Goal: Check status: Check status

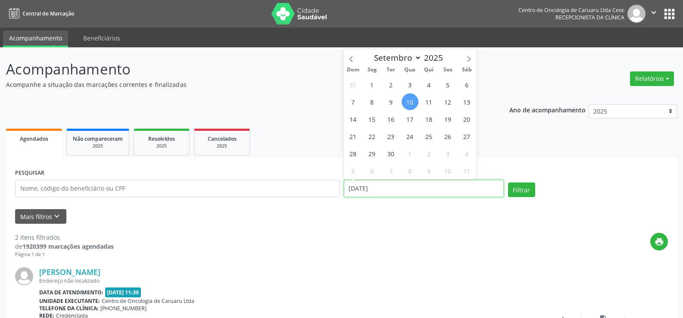
drag, startPoint x: 403, startPoint y: 187, endPoint x: 328, endPoint y: 188, distance: 75.4
click at [328, 188] on div "PESQUISAR DATA DE ATENDIMENTO [DATE] Filtrar" at bounding box center [341, 185] width 657 height 37
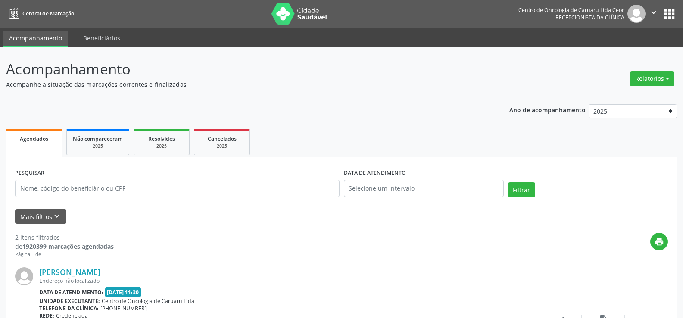
click at [590, 193] on div "Filtrar" at bounding box center [588, 193] width 164 height 21
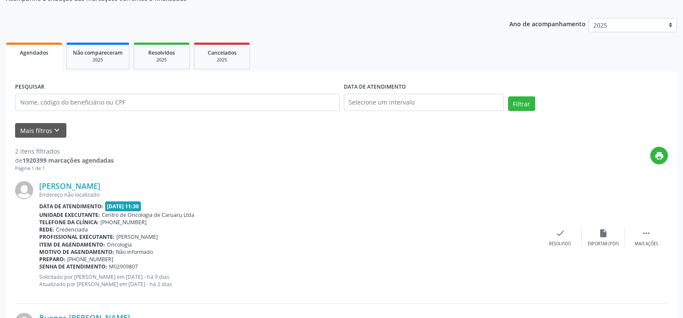
scroll to position [165, 0]
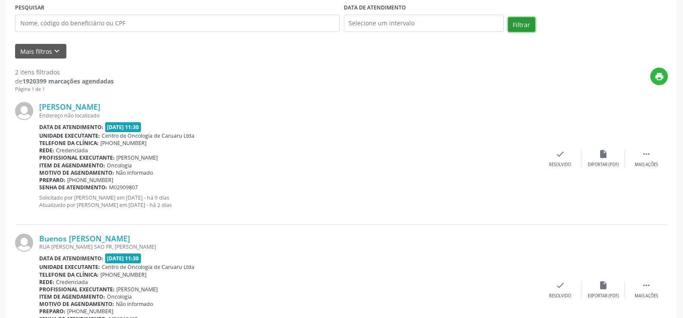
click at [523, 23] on button "Filtrar" at bounding box center [521, 24] width 27 height 15
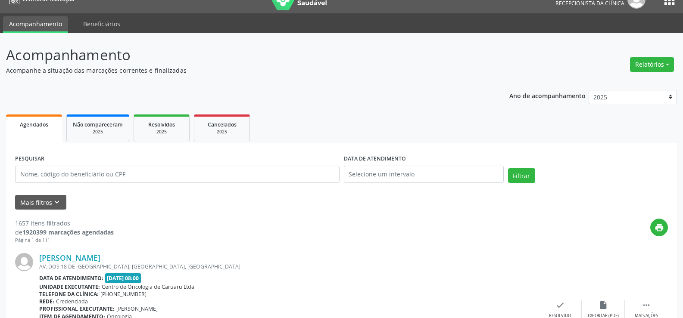
scroll to position [0, 0]
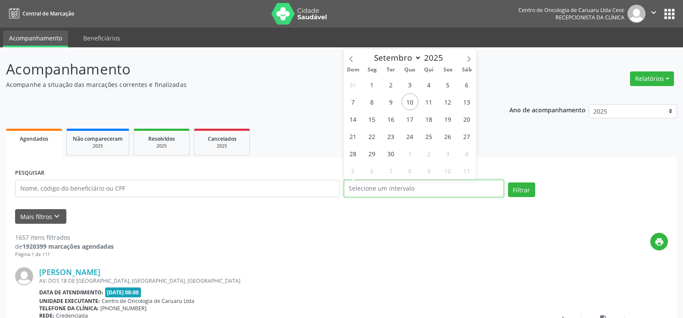
click at [410, 191] on input "text" at bounding box center [424, 188] width 160 height 17
click at [372, 87] on span "1" at bounding box center [371, 84] width 17 height 17
type input "[DATE]"
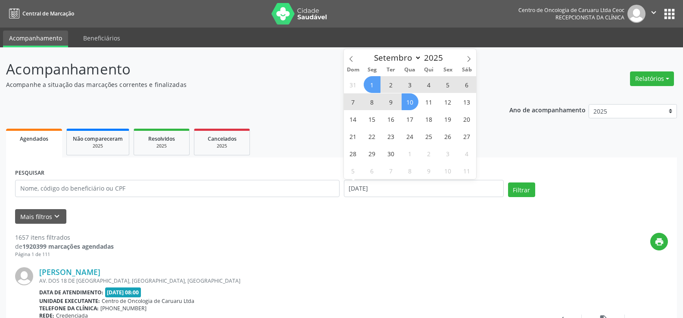
click at [409, 106] on span "10" at bounding box center [409, 101] width 17 height 17
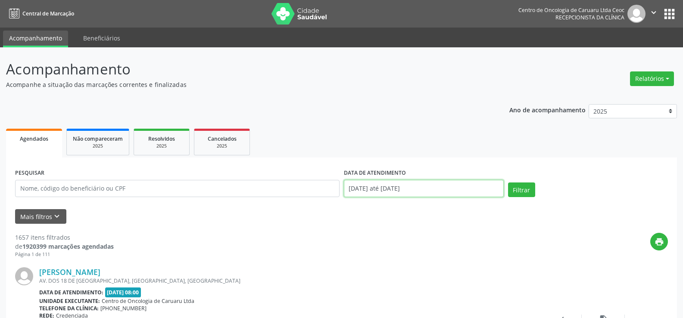
click at [459, 190] on input "[DATE] até [DATE]" at bounding box center [424, 188] width 160 height 17
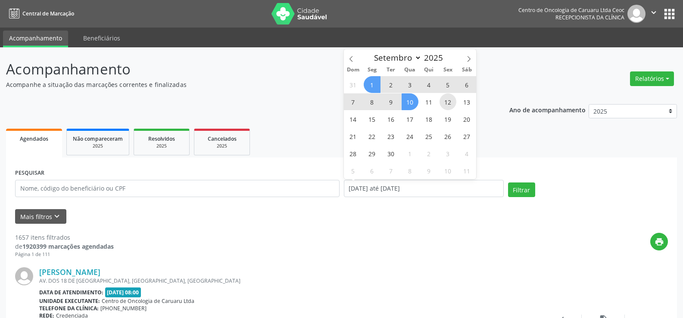
click at [443, 101] on span "12" at bounding box center [447, 101] width 17 height 17
type input "[DATE]"
click at [369, 88] on span "1" at bounding box center [371, 84] width 17 height 17
select select "8"
click at [414, 188] on input "[DATE] até [DATE]" at bounding box center [424, 188] width 160 height 17
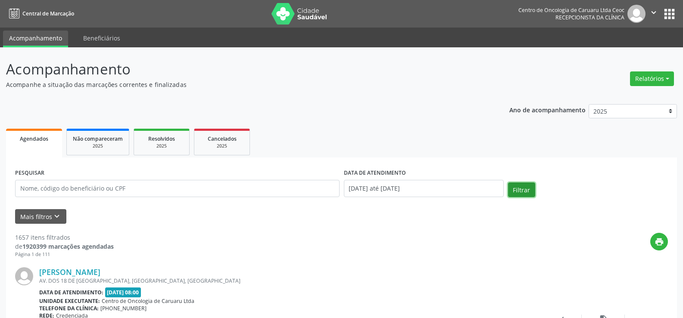
click at [519, 193] on button "Filtrar" at bounding box center [521, 190] width 27 height 15
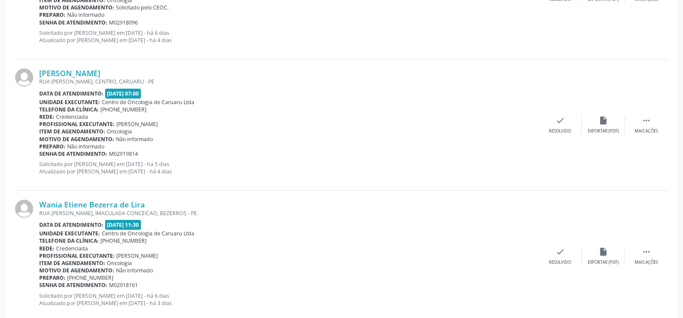
scroll to position [1137, 0]
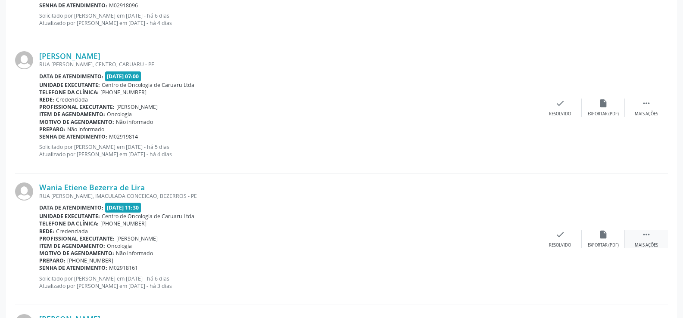
click at [642, 234] on icon "" at bounding box center [645, 234] width 9 height 9
click at [520, 236] on icon "print" at bounding box center [516, 234] width 9 height 9
